Goal: Information Seeking & Learning: Stay updated

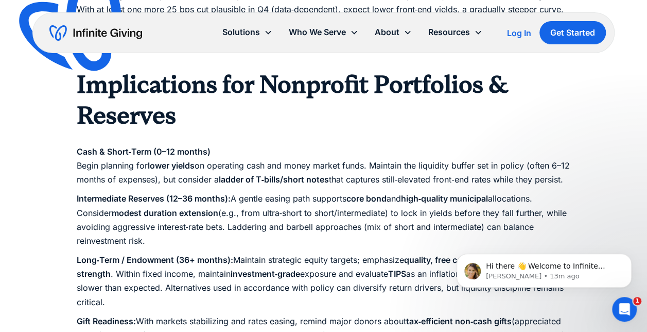
scroll to position [1493, 0]
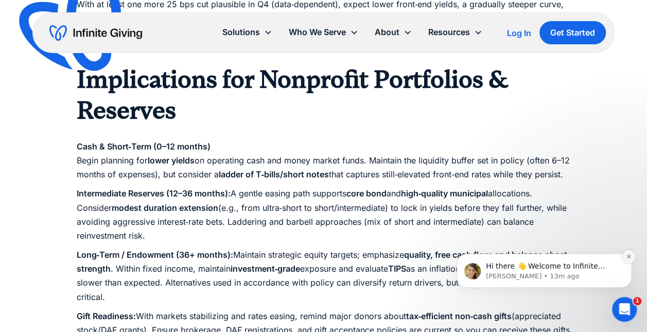
click at [627, 256] on icon "Dismiss notification" at bounding box center [629, 256] width 6 height 6
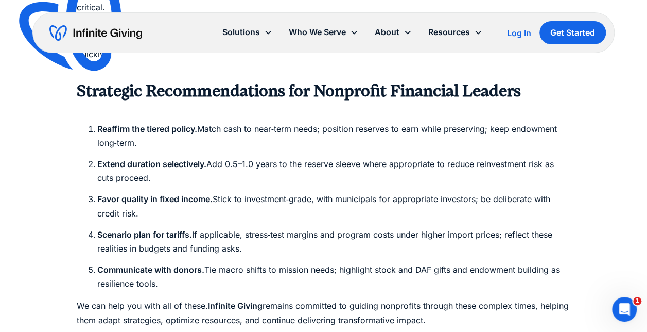
scroll to position [1782, 0]
